Goal: Navigation & Orientation: Find specific page/section

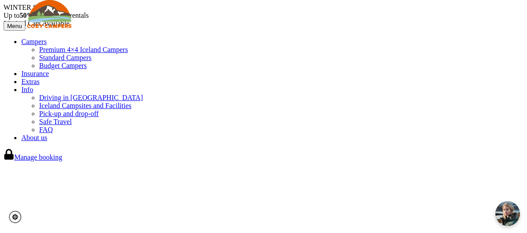
drag, startPoint x: 405, startPoint y: 10, endPoint x: 446, endPoint y: 34, distance: 47.1
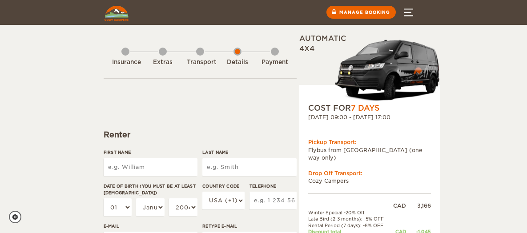
click at [410, 14] on button "Menu" at bounding box center [408, 12] width 31 height 25
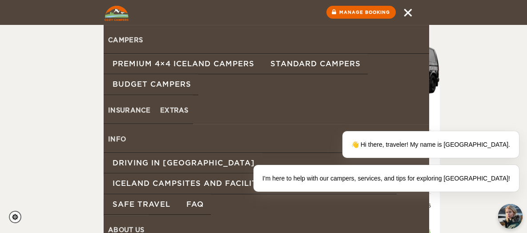
click at [316, 60] on link "Standard Campers" at bounding box center [315, 64] width 106 height 20
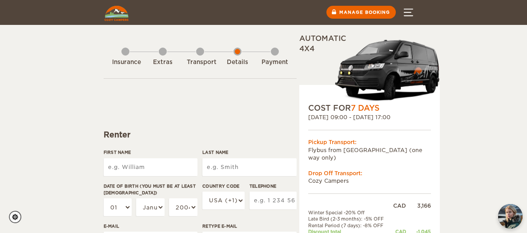
click at [410, 7] on button "Menu" at bounding box center [408, 12] width 31 height 25
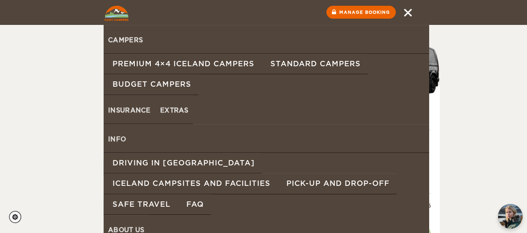
click at [142, 64] on link "Premium 4×4 Iceland Campers" at bounding box center [183, 64] width 158 height 20
